Goal: Information Seeking & Learning: Learn about a topic

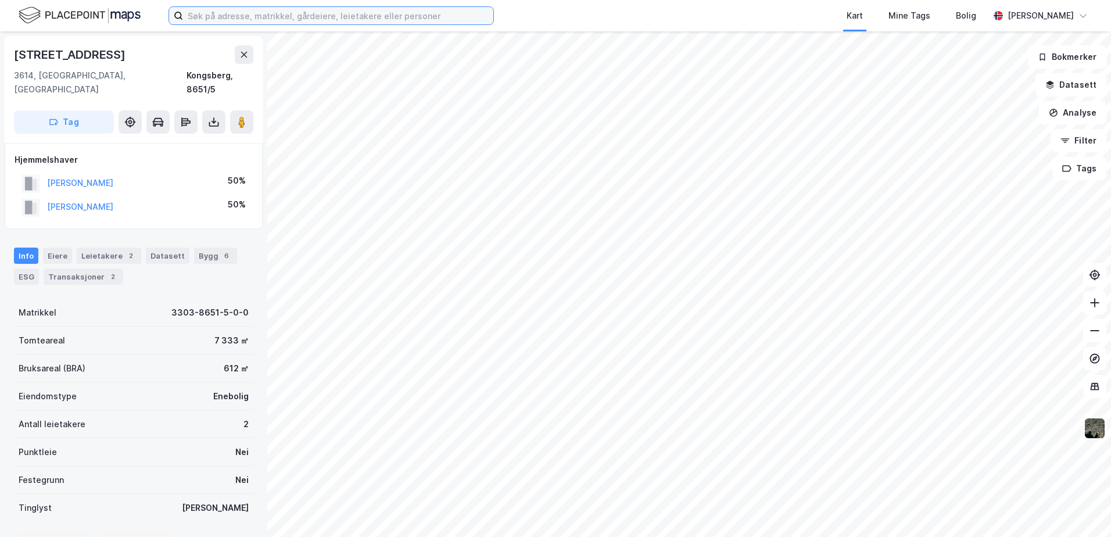
click at [299, 17] on input at bounding box center [338, 15] width 310 height 17
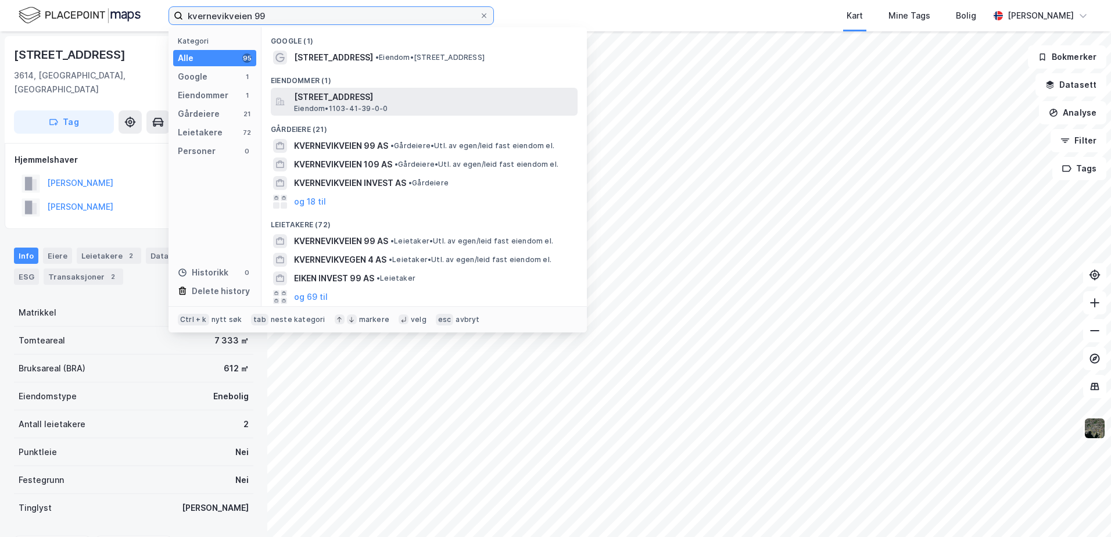
type input "kvernevikveien 99"
click at [338, 101] on span "[STREET_ADDRESS]" at bounding box center [433, 97] width 279 height 14
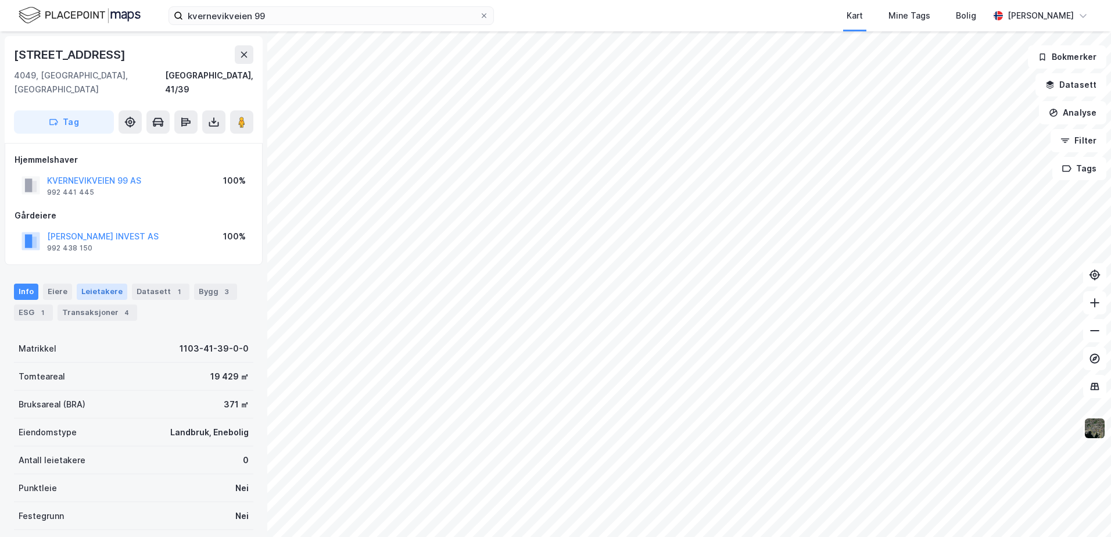
click at [102, 284] on div "Leietakere" at bounding box center [102, 292] width 51 height 16
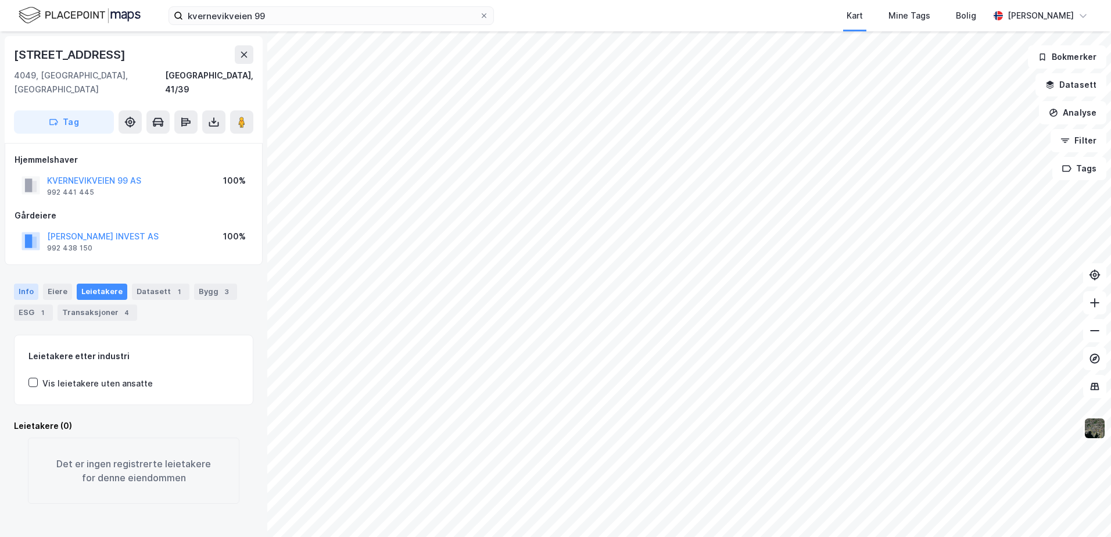
click at [24, 284] on div "Info" at bounding box center [26, 292] width 24 height 16
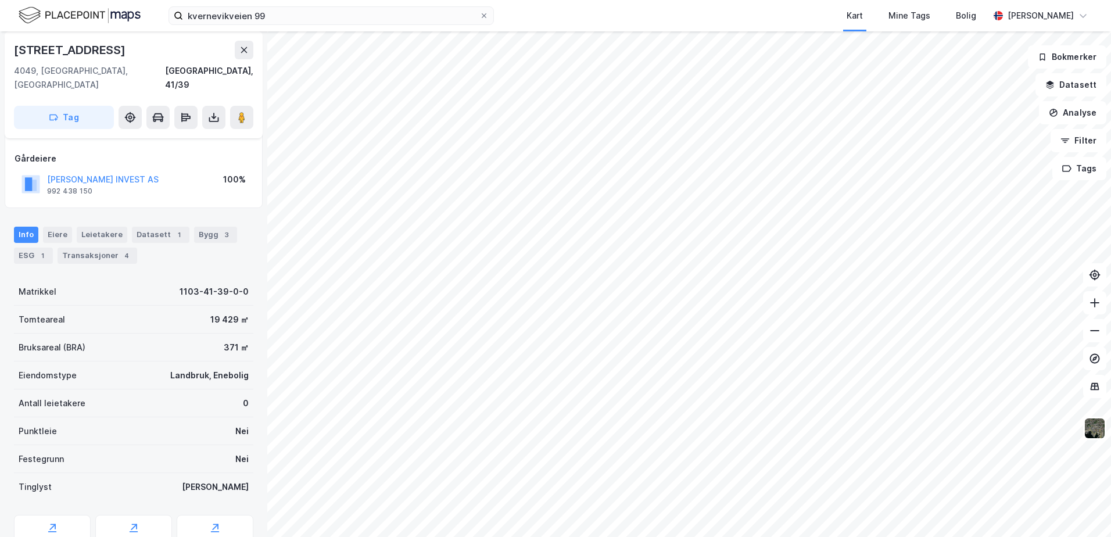
scroll to position [96, 0]
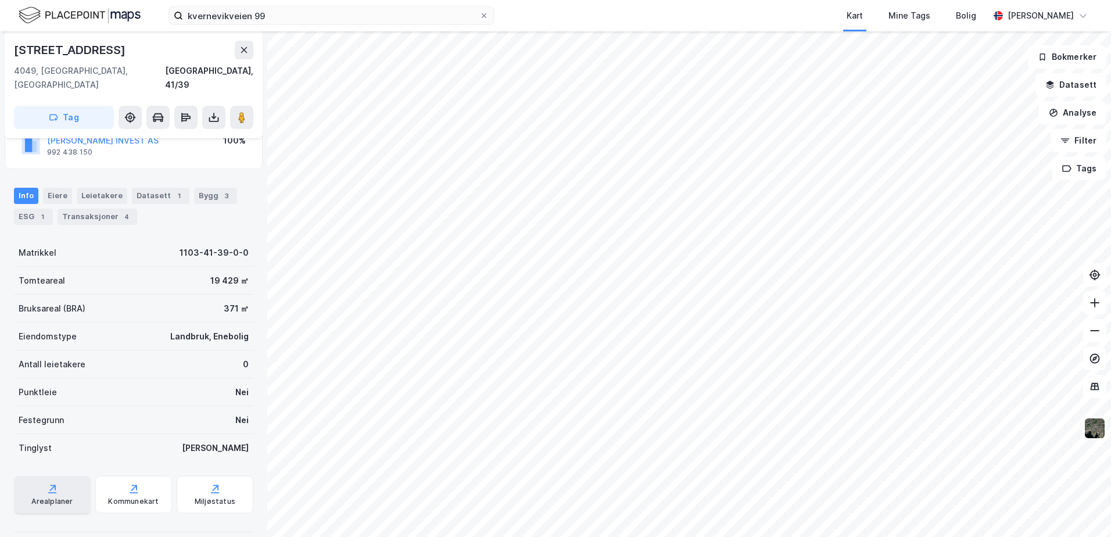
click at [58, 476] on div "Arealplaner" at bounding box center [52, 494] width 77 height 37
click at [201, 497] on div "Miljøstatus" at bounding box center [215, 501] width 41 height 9
click at [49, 497] on div "Arealplaner" at bounding box center [51, 501] width 41 height 9
